Goal: Task Accomplishment & Management: Manage account settings

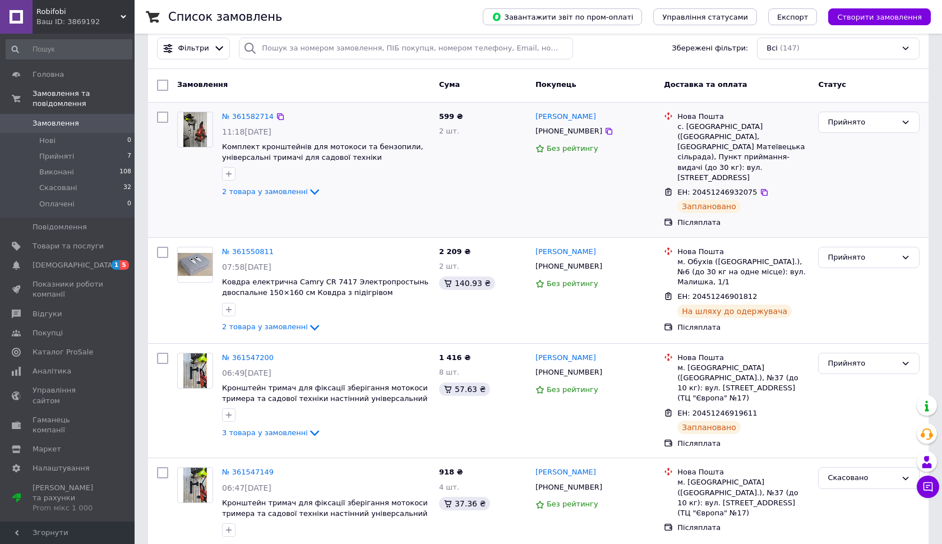
scroll to position [16, 0]
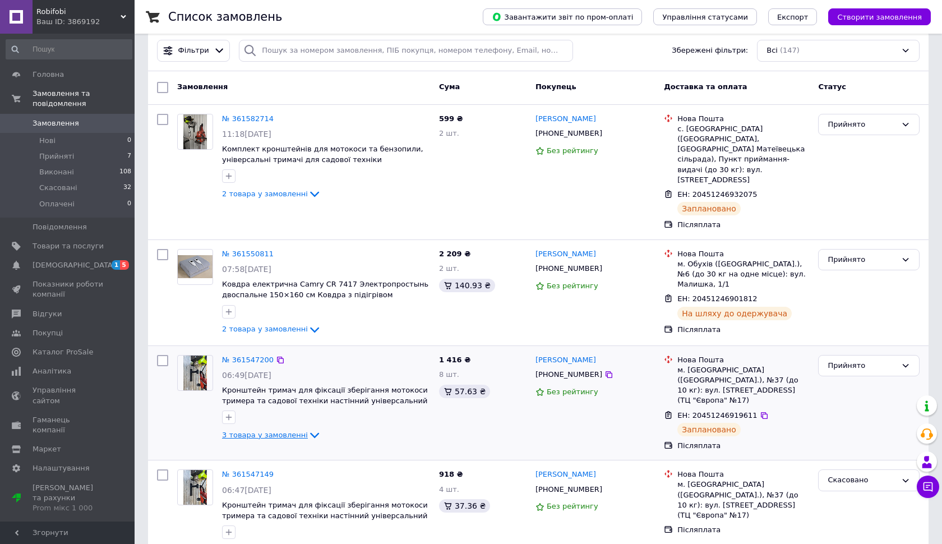
click at [297, 431] on span "3 товара у замовленні" at bounding box center [265, 435] width 86 height 8
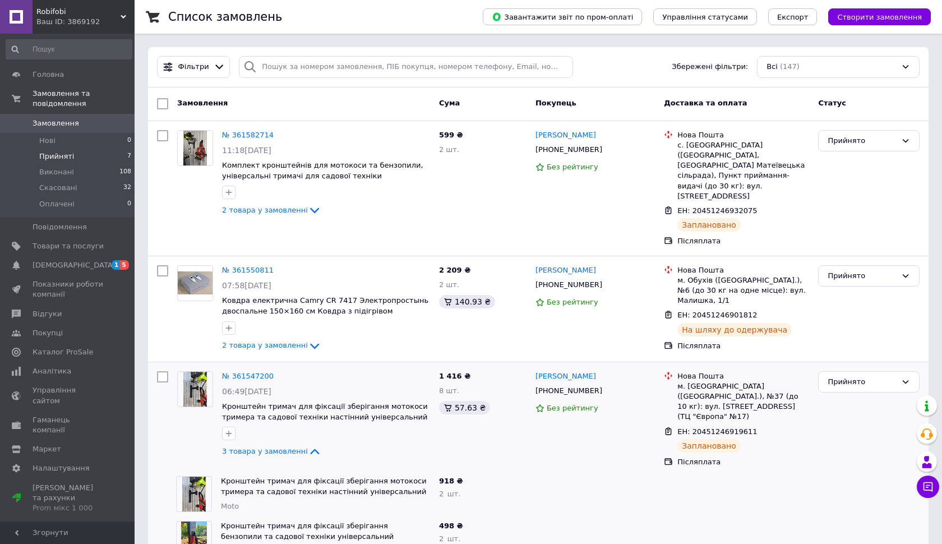
scroll to position [0, 0]
click at [56, 156] on span "Прийняті" at bounding box center [56, 156] width 35 height 10
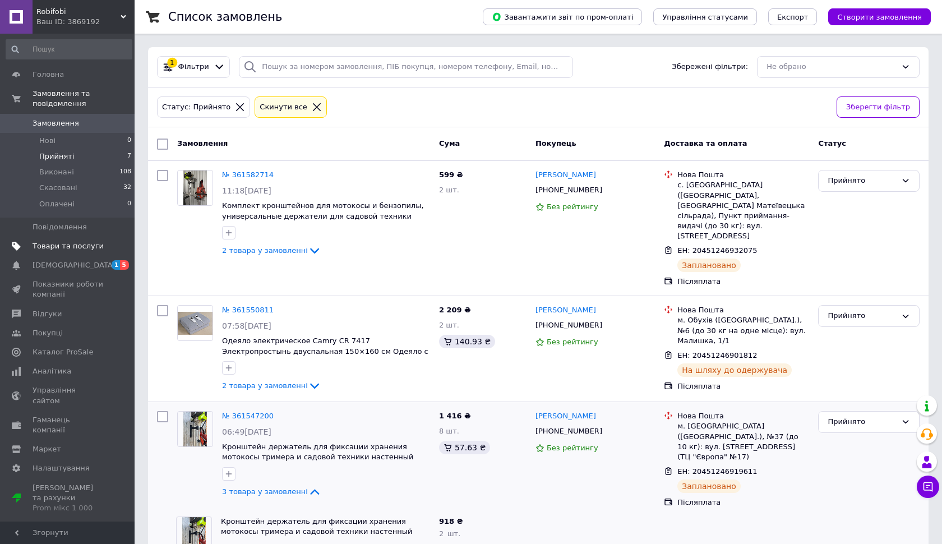
click at [76, 246] on span "Товари та послуги" at bounding box center [68, 246] width 71 height 10
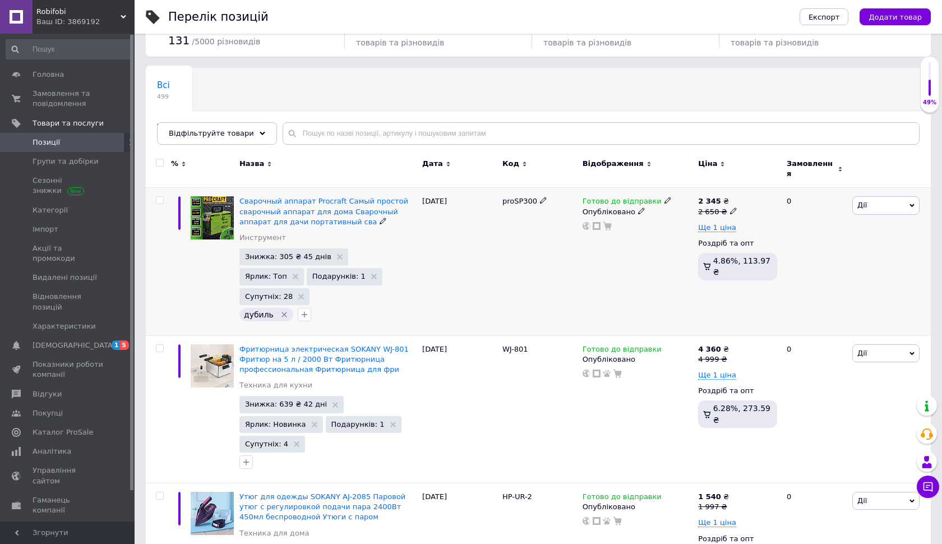
scroll to position [50, 0]
drag, startPoint x: 345, startPoint y: 221, endPoint x: 320, endPoint y: 220, distance: 24.7
click at [320, 220] on div "Сварочный аппарат Procraft Самый простой сварочный аппарат для дома Сварочный а…" at bounding box center [328, 223] width 177 height 52
click at [399, 217] on div "Сварочный аппарат Procraft Самый простой сварочный аппарат для дома Сварочный а…" at bounding box center [328, 212] width 177 height 31
click at [487, 251] on div "[DATE]" at bounding box center [460, 263] width 80 height 148
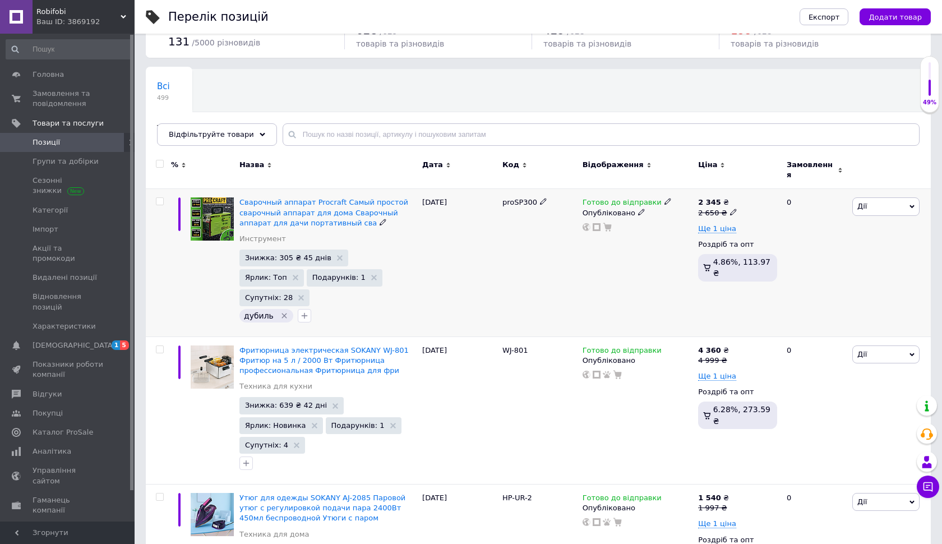
click at [380, 219] on icon at bounding box center [383, 222] width 7 height 7
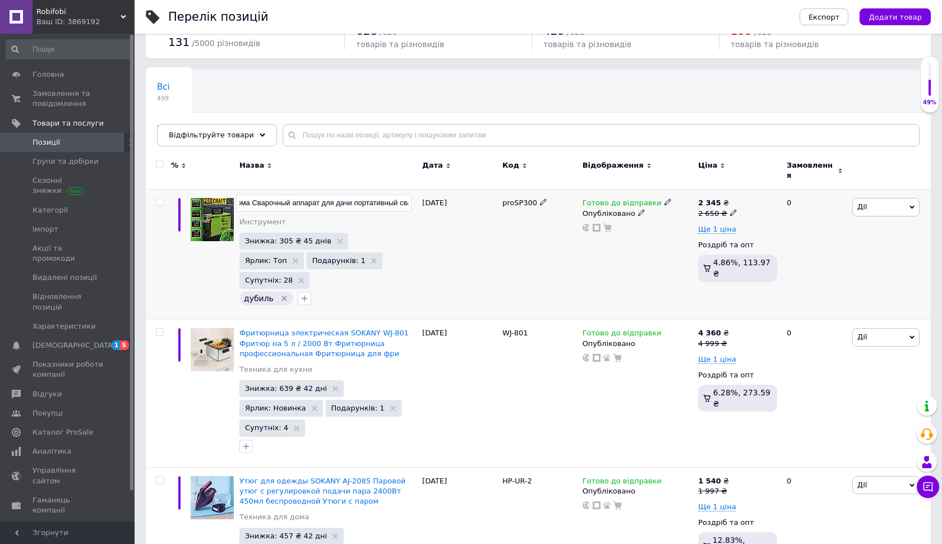
scroll to position [49, 0]
click at [434, 211] on div "[DATE]" at bounding box center [460, 255] width 80 height 130
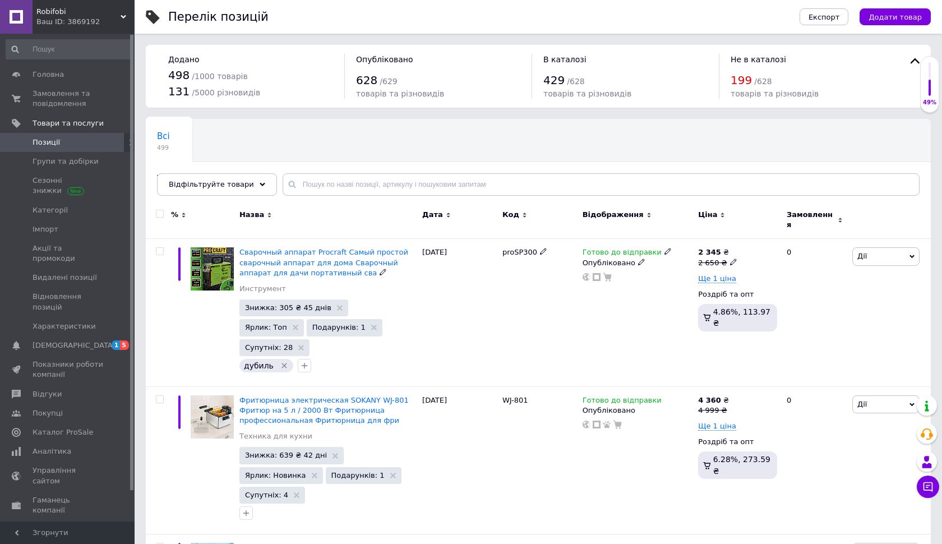
scroll to position [0, 0]
click at [583, 131] on div "Всі 499 Товари для дому 0 Видалити Редагувати Ok Відфільтровано... Зберегти" at bounding box center [538, 163] width 785 height 93
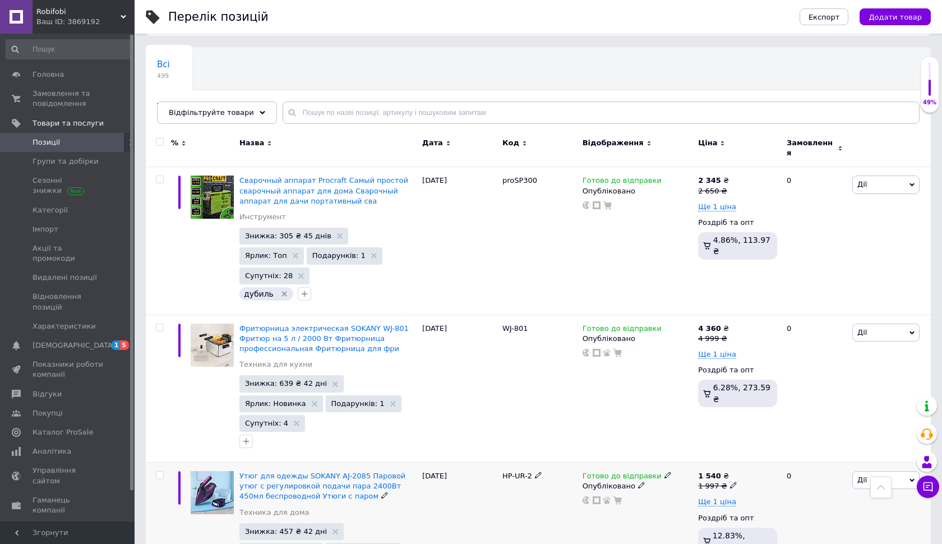
scroll to position [39, 0]
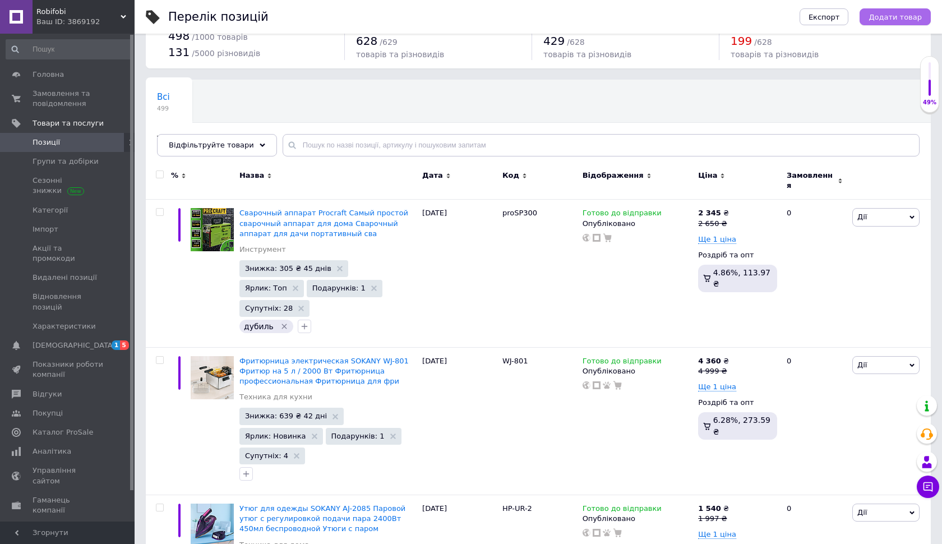
click at [902, 13] on span "Додати товар" at bounding box center [895, 17] width 53 height 8
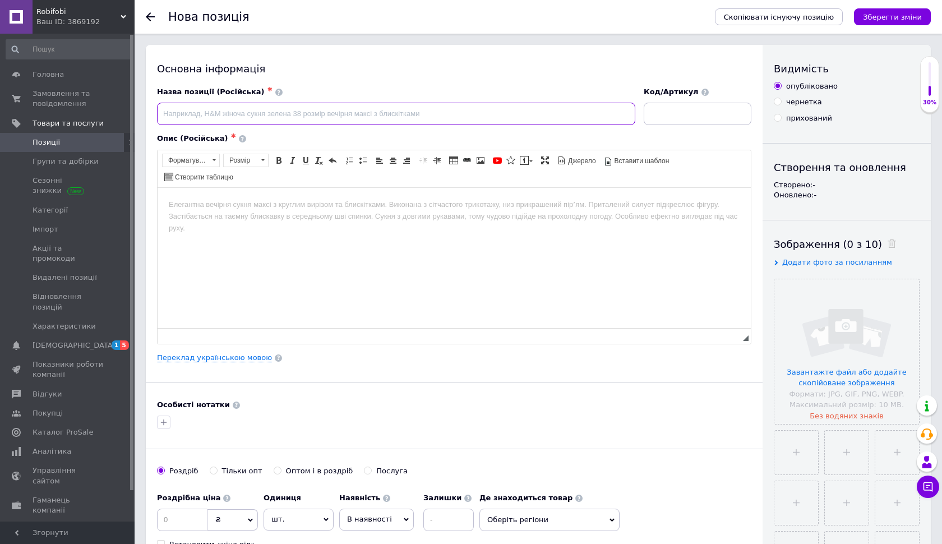
click at [293, 116] on input at bounding box center [396, 114] width 478 height 22
type input "fgc"
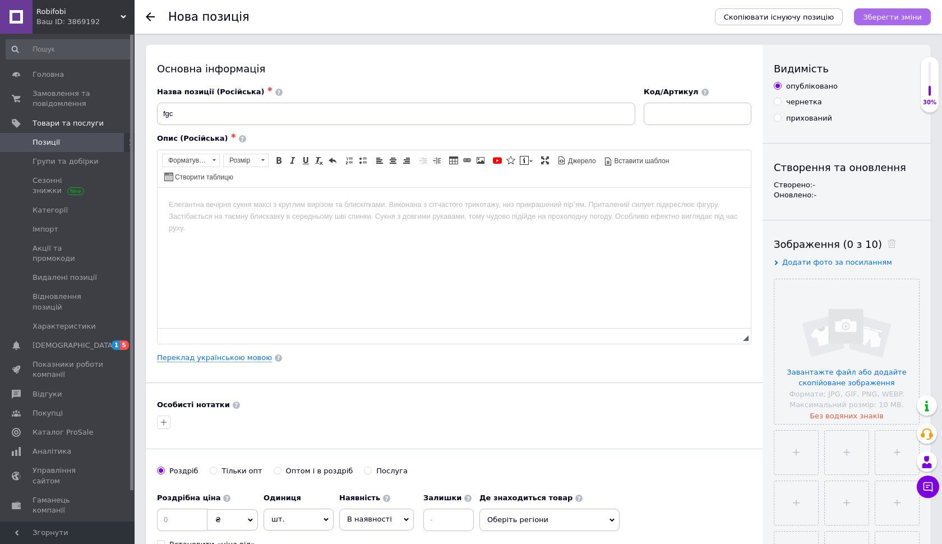
click at [884, 20] on icon "Зберегти зміни" at bounding box center [892, 17] width 59 height 8
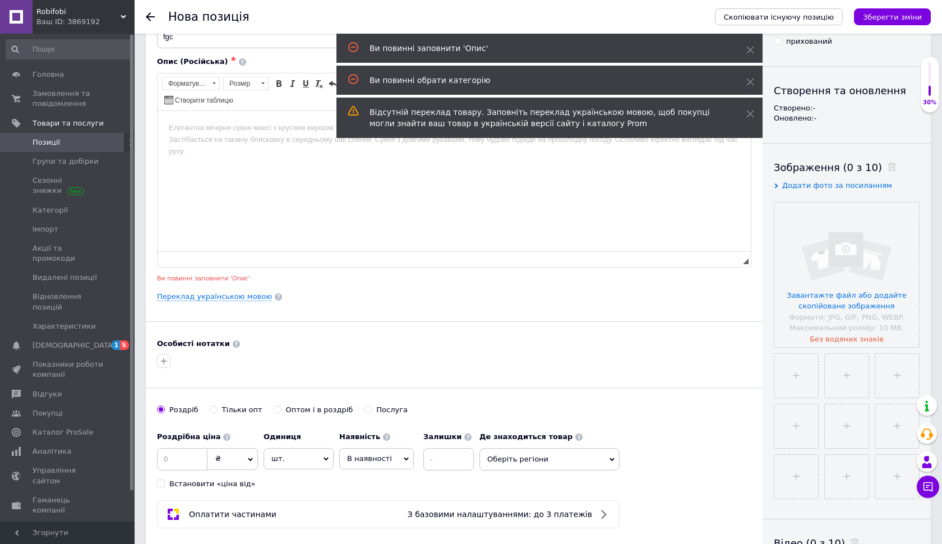
scroll to position [83, 0]
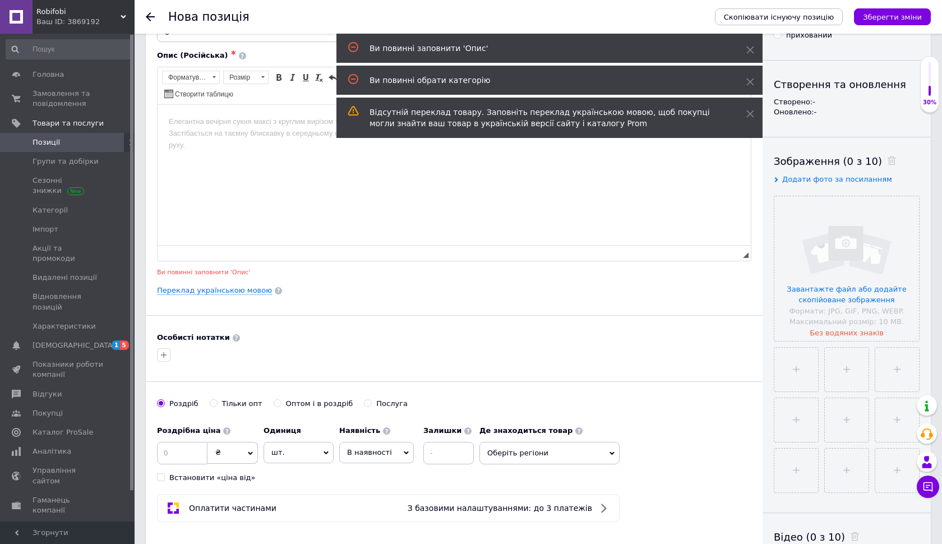
click at [152, 17] on use at bounding box center [150, 16] width 9 height 9
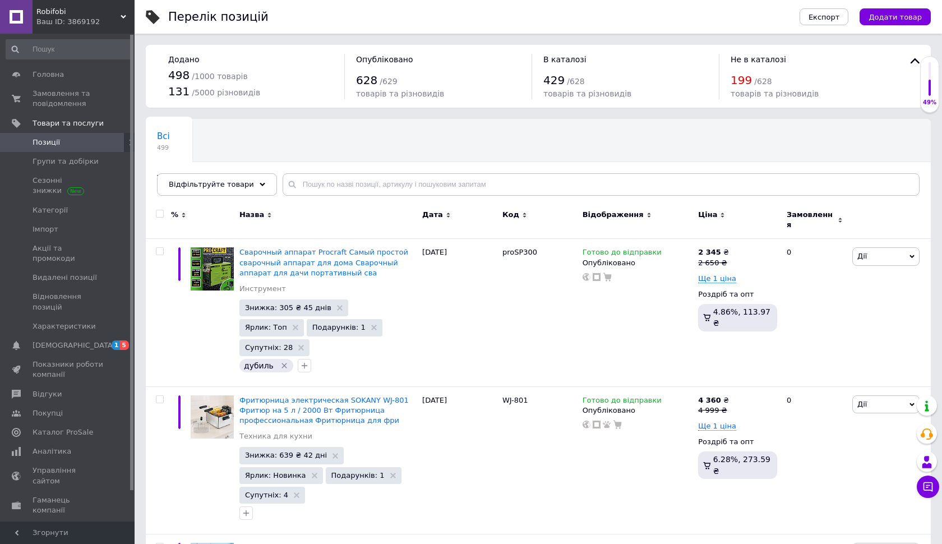
click at [447, 217] on use at bounding box center [447, 215] width 3 height 5
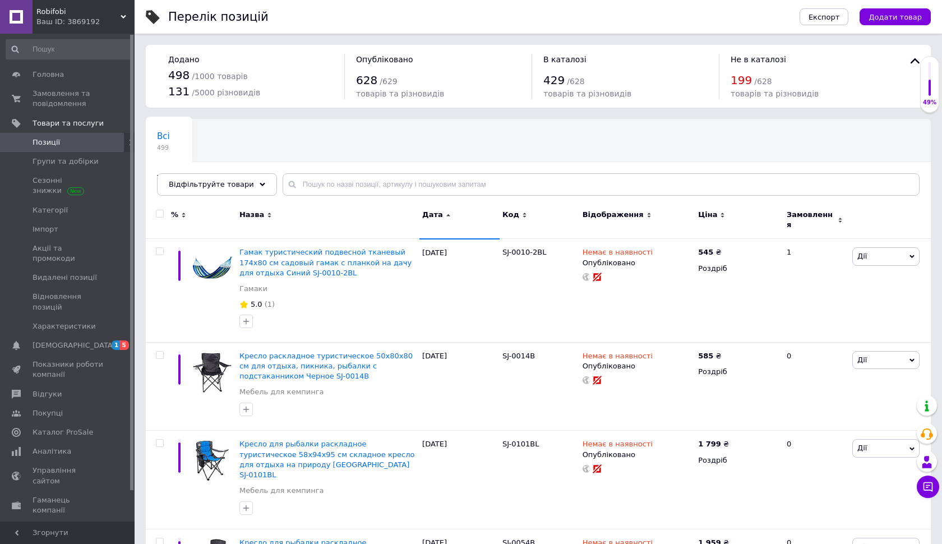
click at [448, 215] on use at bounding box center [448, 215] width 4 height 2
